Goal: Navigation & Orientation: Go to known website

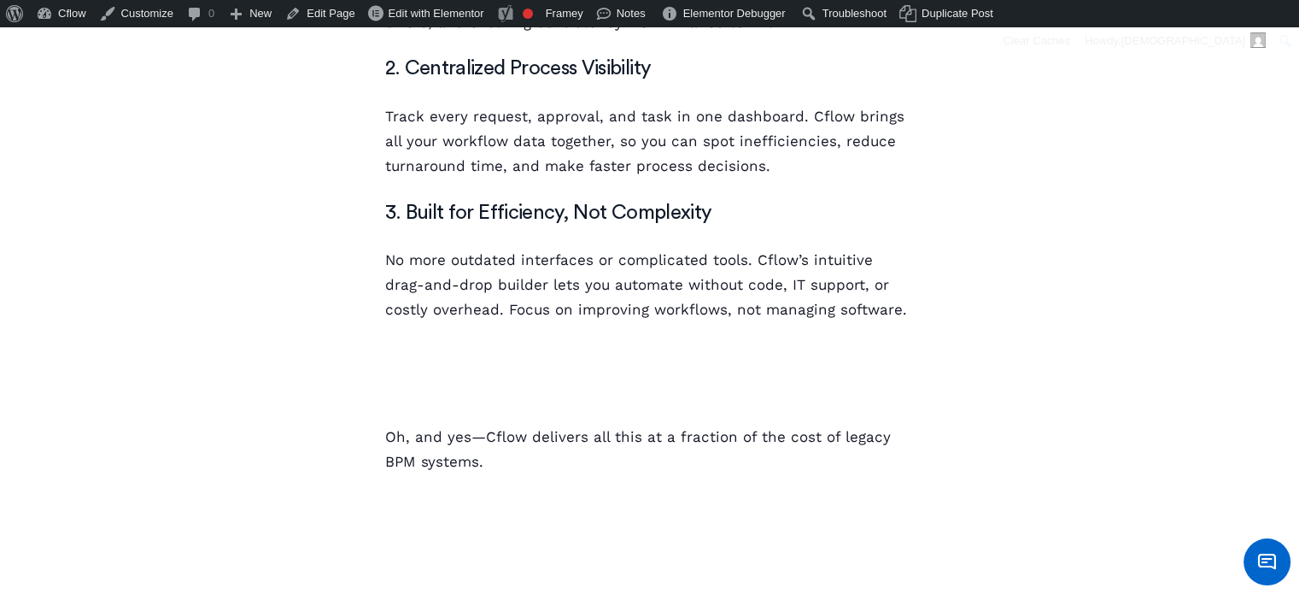
scroll to position [1762, 0]
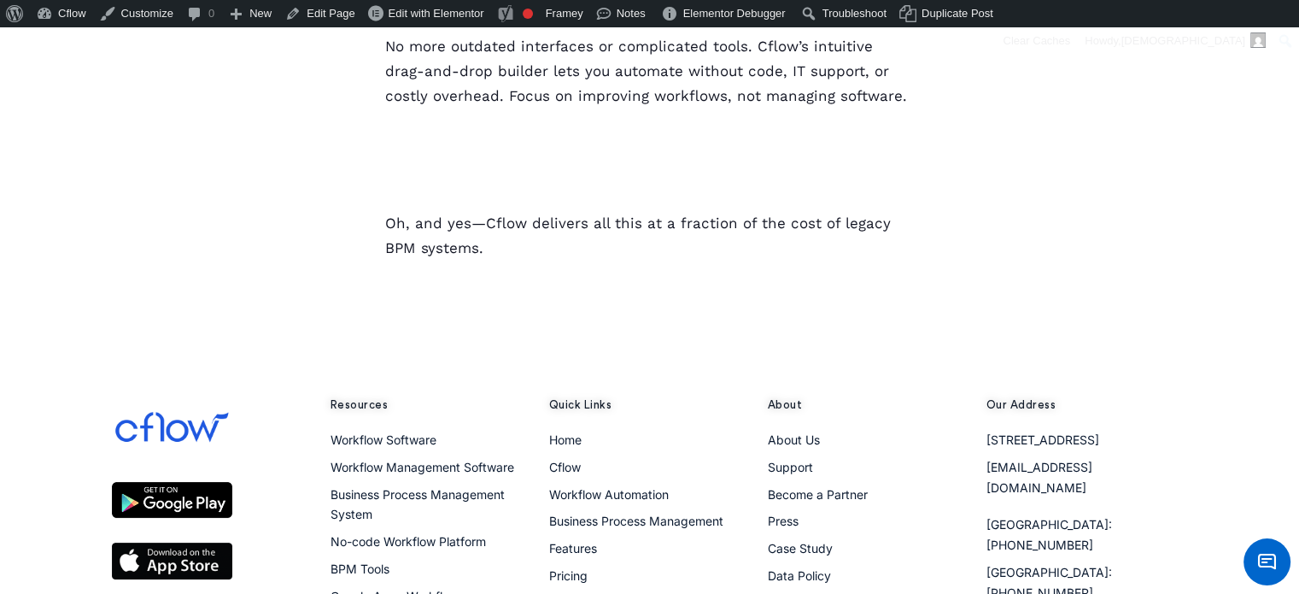
scroll to position [1964, 0]
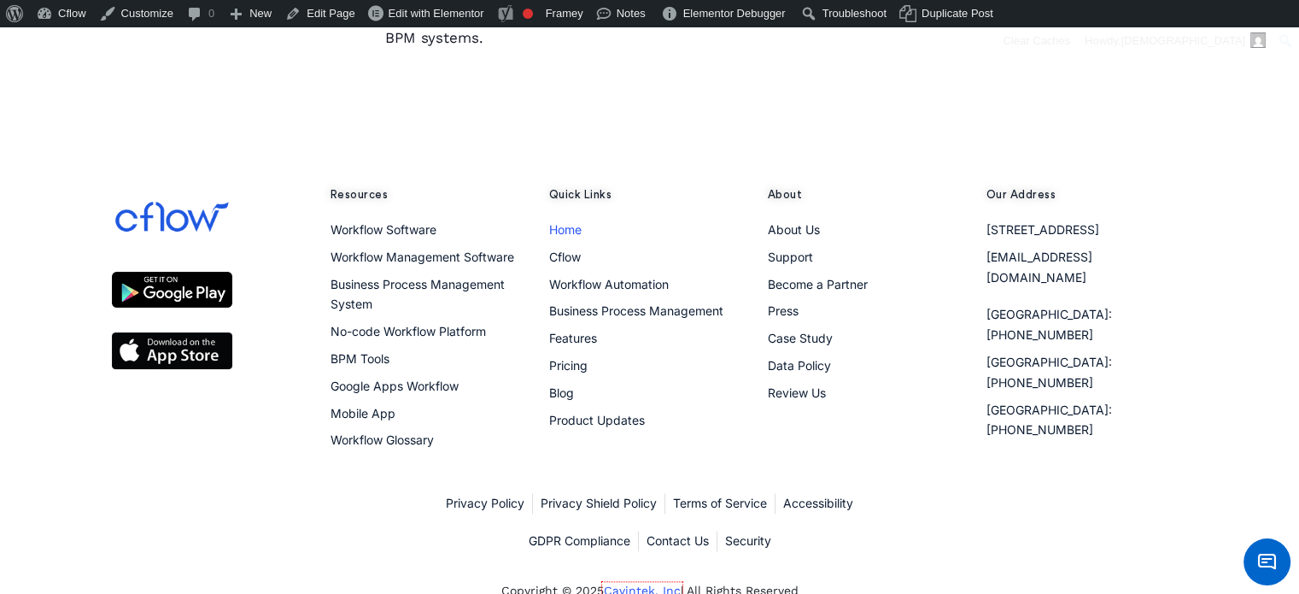
click at [565, 235] on span "Home" at bounding box center [565, 229] width 32 height 20
